Goal: Task Accomplishment & Management: Manage account settings

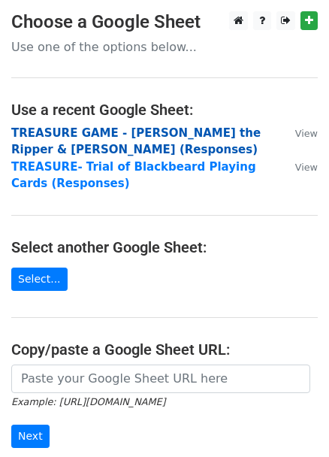
click at [200, 127] on strong "TREASURE GAME - [PERSON_NAME] the Ripper & [PERSON_NAME] (Responses)" at bounding box center [135, 141] width 249 height 31
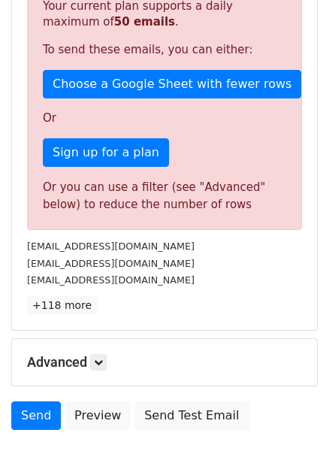
scroll to position [339, 0]
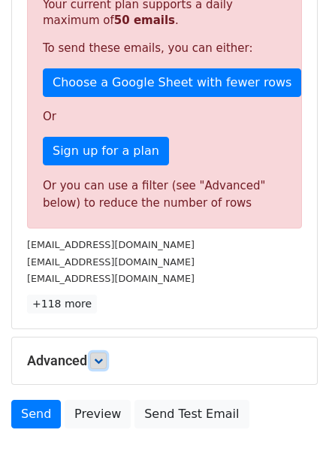
click at [104, 352] on link at bounding box center [98, 360] width 17 height 17
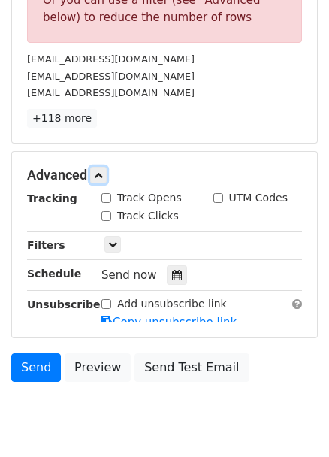
scroll to position [555, 0]
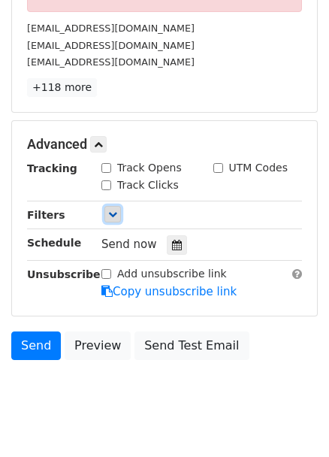
click at [108, 210] on icon at bounding box center [112, 214] width 9 height 9
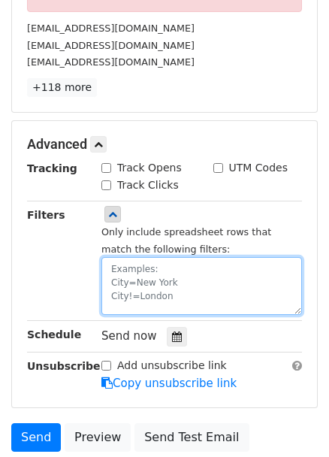
click at [166, 258] on textarea at bounding box center [201, 286] width 201 height 58
type textarea "尸"
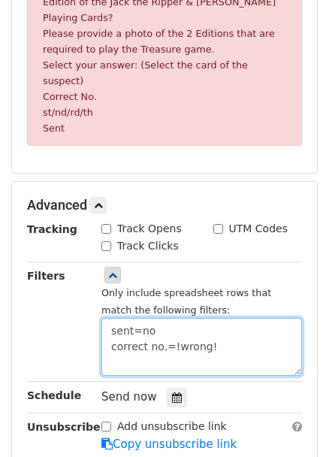
click at [264, 322] on textarea "sent=no correct no.=!wrong!" at bounding box center [201, 347] width 201 height 58
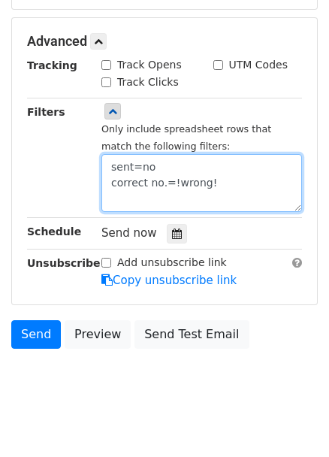
drag, startPoint x: 237, startPoint y: 315, endPoint x: -65, endPoint y: 248, distance: 309.3
click at [0, 248] on html "New Campaign Daily emails left: 50 Google Sheet: TREASURE GAME - Jack the Ri...…" at bounding box center [164, 86] width 329 height 780
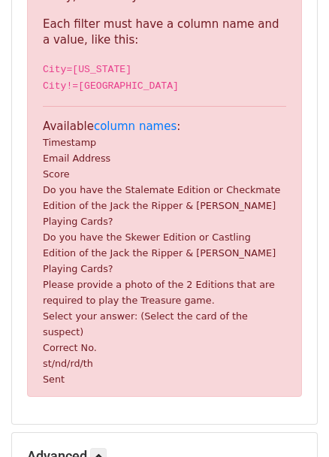
type textarea "sent=no correct no.=!wrong!"
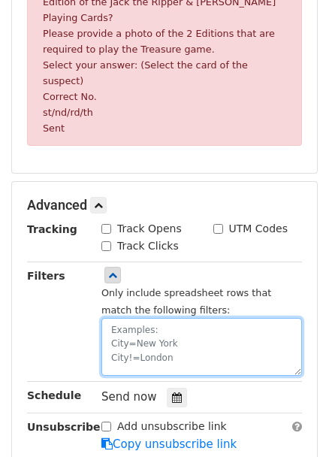
paste textarea "sent=no correct no.=!wrong!"
click at [174, 318] on textarea "sent=no correct no.=!wrong!" at bounding box center [201, 347] width 201 height 58
drag, startPoint x: 117, startPoint y: 312, endPoint x: 109, endPoint y: 309, distance: 8.8
click at [109, 318] on textarea "sent=no correct no.!=wrong!" at bounding box center [201, 347] width 201 height 58
drag, startPoint x: 197, startPoint y: 300, endPoint x: 174, endPoint y: 308, distance: 23.8
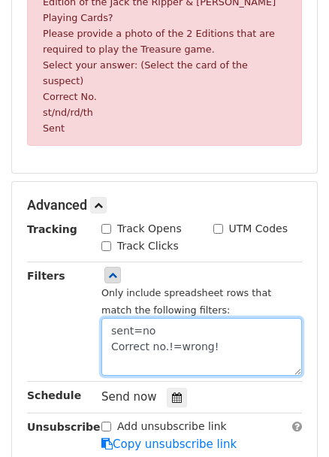
click at [174, 318] on textarea "sent=no Correct no.!=wrong!" at bounding box center [201, 347] width 201 height 58
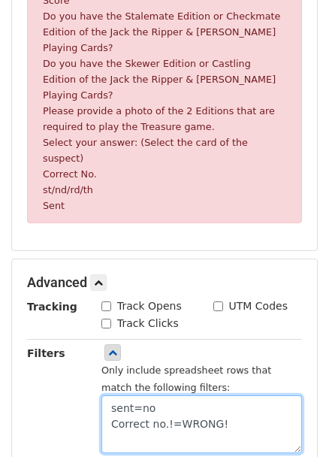
scroll to position [623, 0]
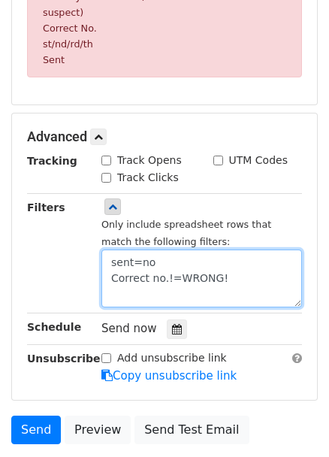
click at [242, 249] on textarea "sent=no Correct no.!=WRONG!" at bounding box center [201, 278] width 201 height 58
type textarea "sent=no Correct no.!=WRONG!"
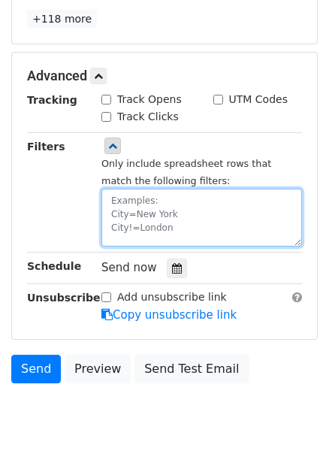
paste textarea "sent=no Correct no.!=WRONG!"
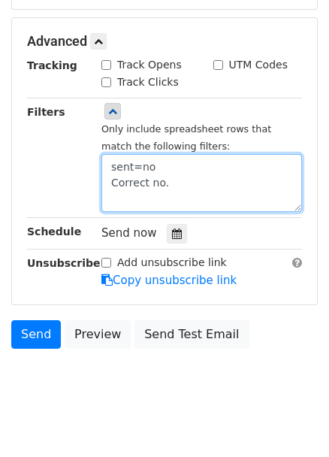
scroll to position [692, 0]
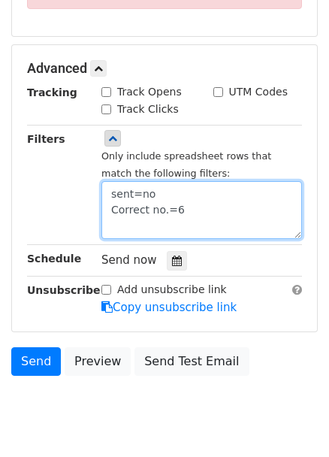
type textarea "sent=no Correct no.=66"
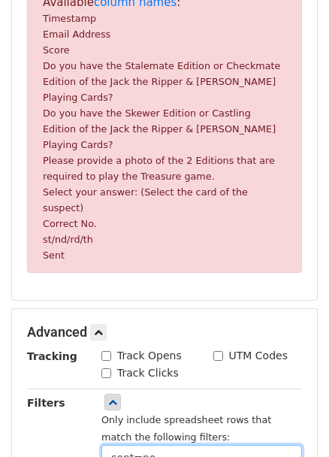
scroll to position [564, 0]
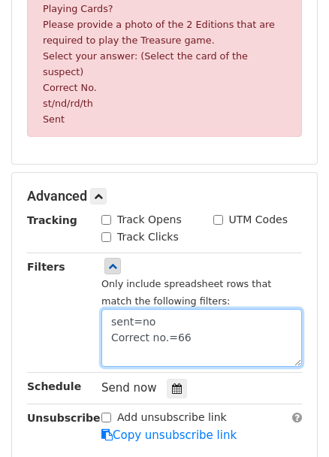
click at [235, 309] on textarea "sent=no Correct no.=66" at bounding box center [201, 338] width 201 height 58
drag, startPoint x: 199, startPoint y: 299, endPoint x: 51, endPoint y: 299, distance: 148.0
click at [51, 299] on div "Filters Only include spreadsheet rows that match the following filters: sent=no…" at bounding box center [164, 312] width 297 height 109
paste textarea "sent=no Correct no.=66"
drag, startPoint x: 206, startPoint y: 300, endPoint x: -81, endPoint y: 291, distance: 287.1
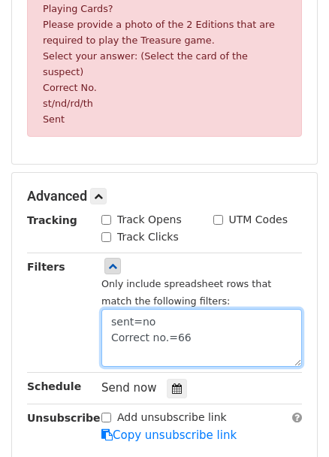
click at [0, 291] on html "New Campaign Daily emails left: 50 Google Sheet: TREASURE GAME - Jack the Ri...…" at bounding box center [164, 33] width 329 height 1195
click at [163, 309] on textarea "sent=no" at bounding box center [201, 338] width 201 height 58
drag, startPoint x: 113, startPoint y: 289, endPoint x: 95, endPoint y: 285, distance: 19.3
click at [95, 285] on div "Only include spreadsheet rows that match the following filters: sent=NO" at bounding box center [201, 312] width 223 height 109
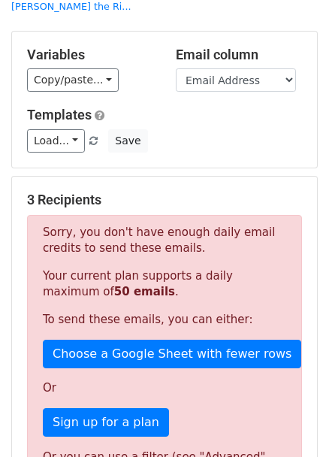
scroll to position [0, 0]
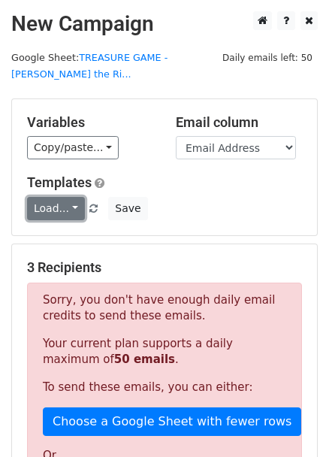
click at [52, 197] on link "Load..." at bounding box center [56, 208] width 58 height 23
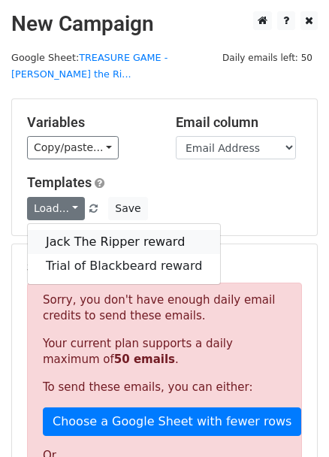
click at [71, 230] on link "Jack The Ripper reward" at bounding box center [124, 242] width 192 height 24
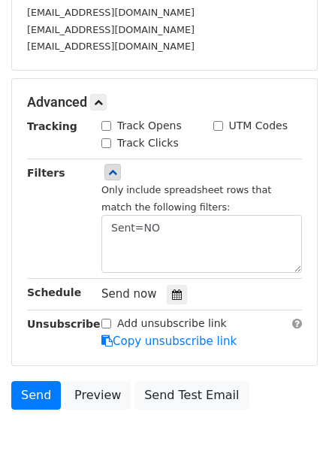
scroll to position [563, 0]
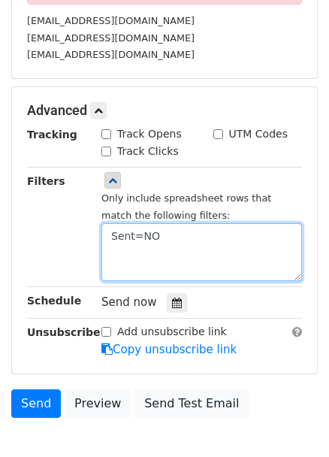
click at [195, 223] on textarea "Sent=NO" at bounding box center [201, 252] width 201 height 58
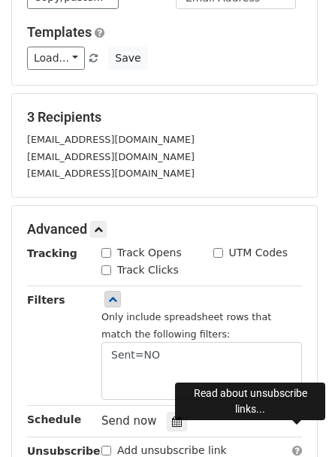
scroll to position [204, 0]
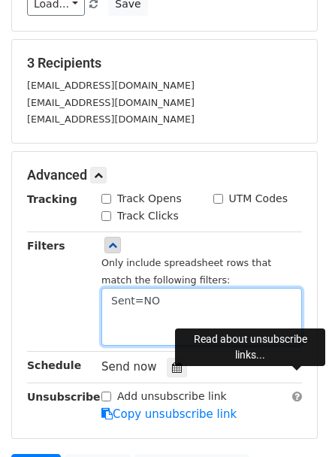
click at [179, 297] on textarea "Sent=NO" at bounding box center [201, 317] width 201 height 58
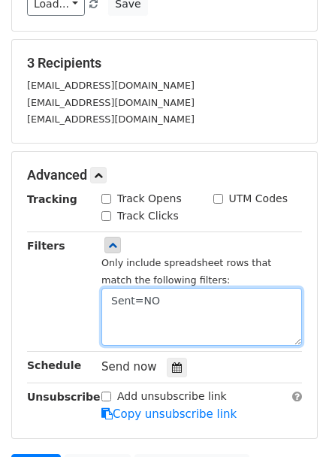
paste textarea "sent=no Correct no.=66"
drag, startPoint x: 179, startPoint y: 297, endPoint x: 83, endPoint y: 297, distance: 96.1
click at [83, 297] on div "Filters Only include spreadsheet rows that match the following filters: Sent=NO…" at bounding box center [164, 291] width 297 height 109
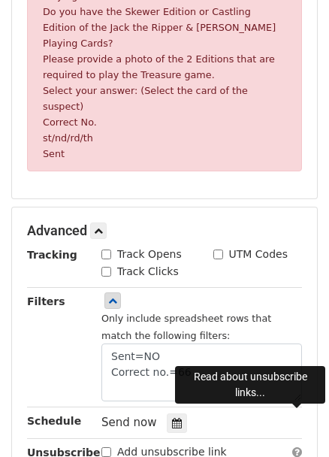
scroll to position [546, 0]
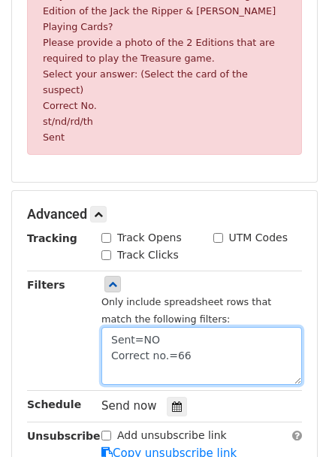
click at [152, 327] on textarea "Sent=NO Correct no.=66" at bounding box center [201, 356] width 201 height 58
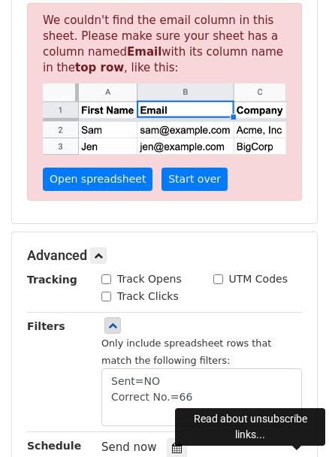
scroll to position [288, 0]
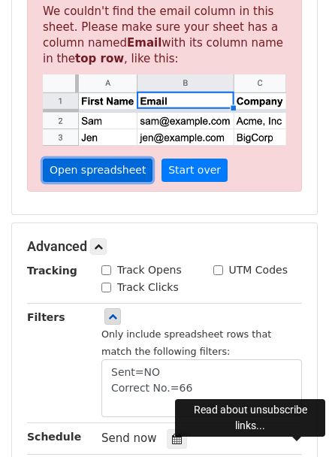
click at [89, 158] on link "Open spreadsheet" at bounding box center [98, 169] width 110 height 23
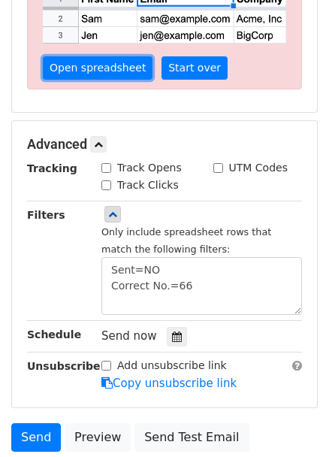
scroll to position [493, 0]
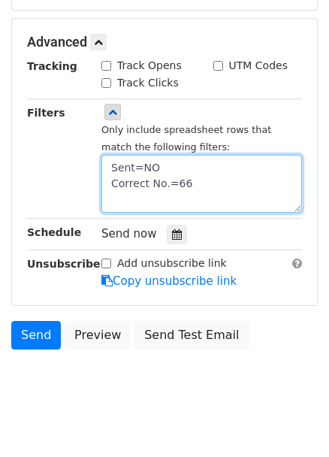
click at [168, 158] on textarea "Sent=NO Correct No.=66" at bounding box center [201, 184] width 201 height 58
drag, startPoint x: 180, startPoint y: 168, endPoint x: 213, endPoint y: 168, distance: 33.0
click at [213, 168] on textarea "Sent=NO Correct No.!=66" at bounding box center [201, 184] width 201 height 58
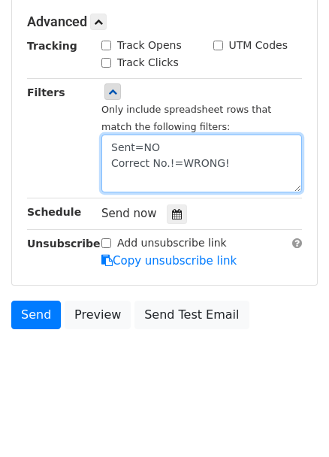
scroll to position [304, 0]
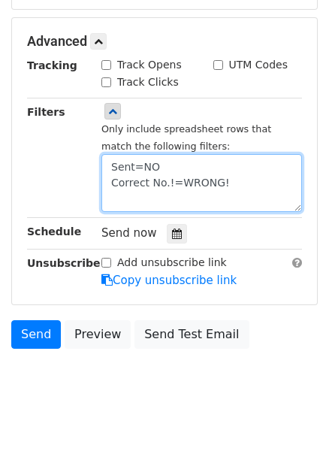
type textarea "Sent=NO Correct No.!=WRONG!"
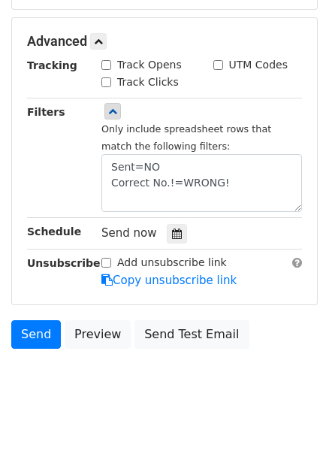
click at [305, 338] on body "New Campaign Daily emails left: 50 Google Sheet: TREASURE GAME - Jack the Ri...…" at bounding box center [164, 61] width 329 height 709
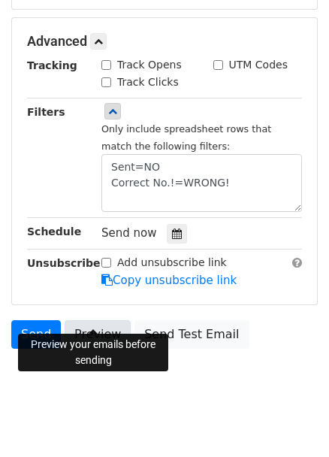
click at [99, 320] on link "Preview" at bounding box center [98, 334] width 66 height 29
